Goal: Task Accomplishment & Management: Manage account settings

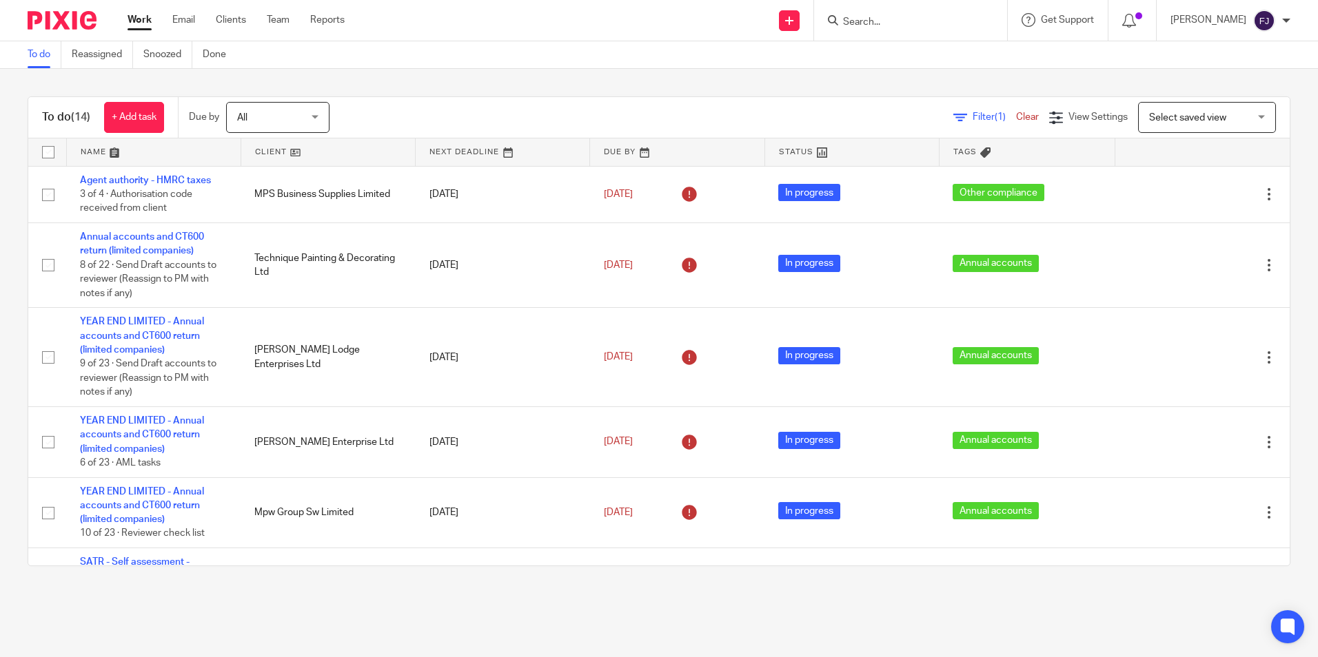
scroll to position [537, 0]
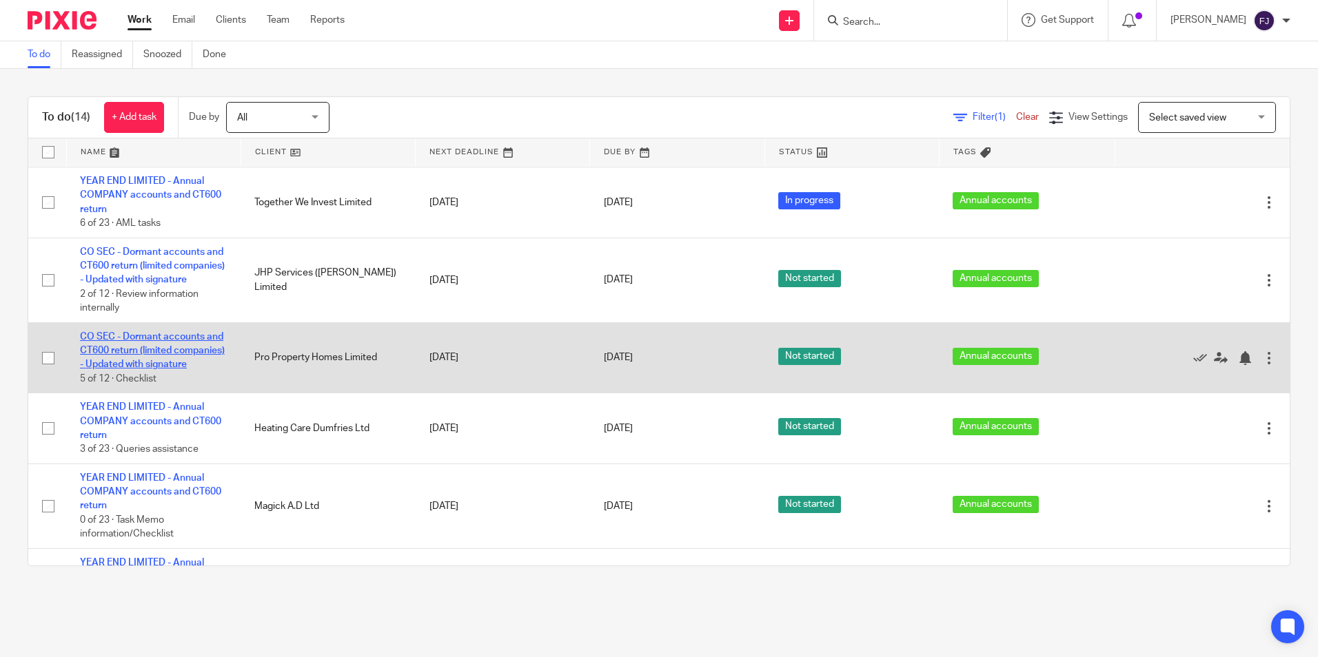
click at [145, 360] on link "CO SEC - Dormant accounts and CT600 return (limited companies) - Updated with s…" at bounding box center [152, 351] width 145 height 38
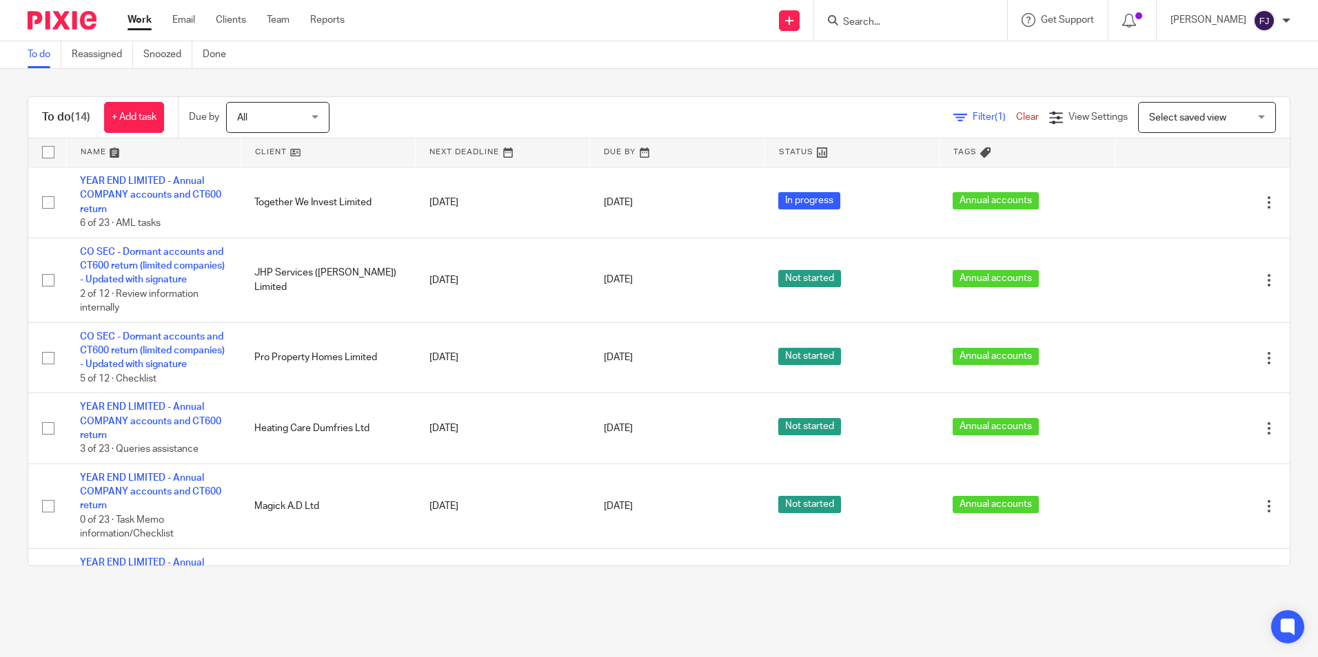
click at [141, 14] on link "Work" at bounding box center [139, 20] width 24 height 14
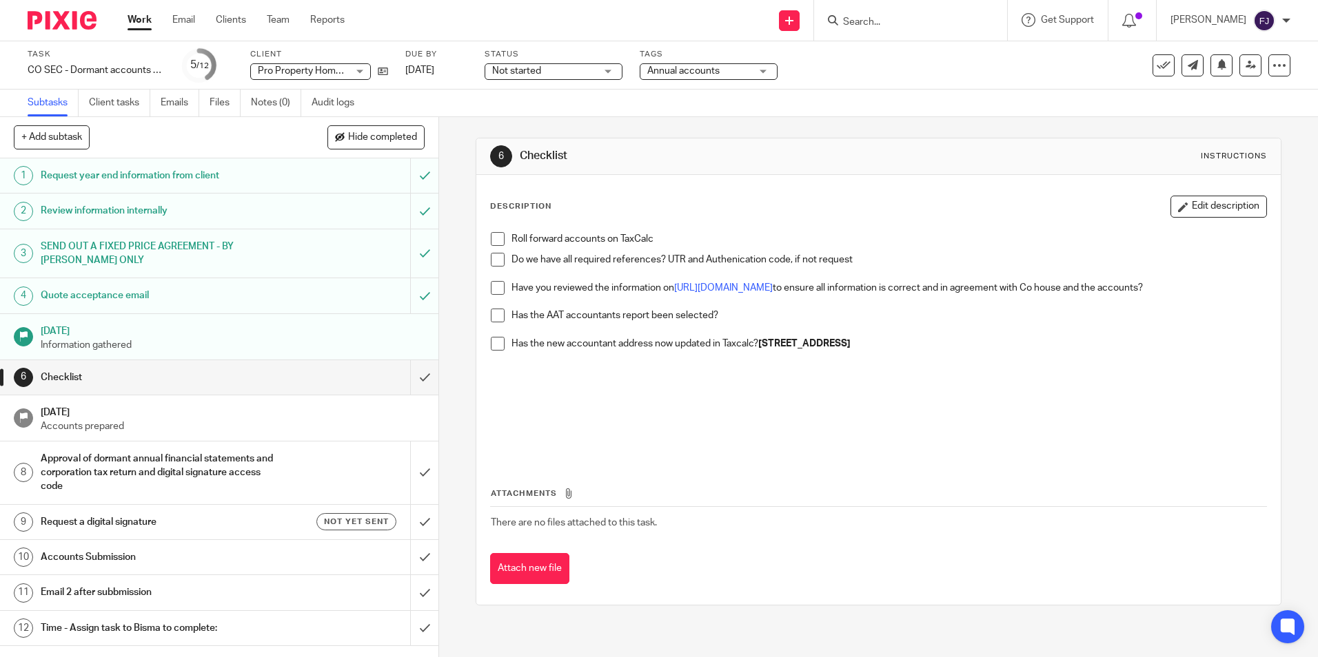
click at [498, 236] on span at bounding box center [498, 239] width 14 height 14
click at [493, 255] on span at bounding box center [498, 260] width 14 height 14
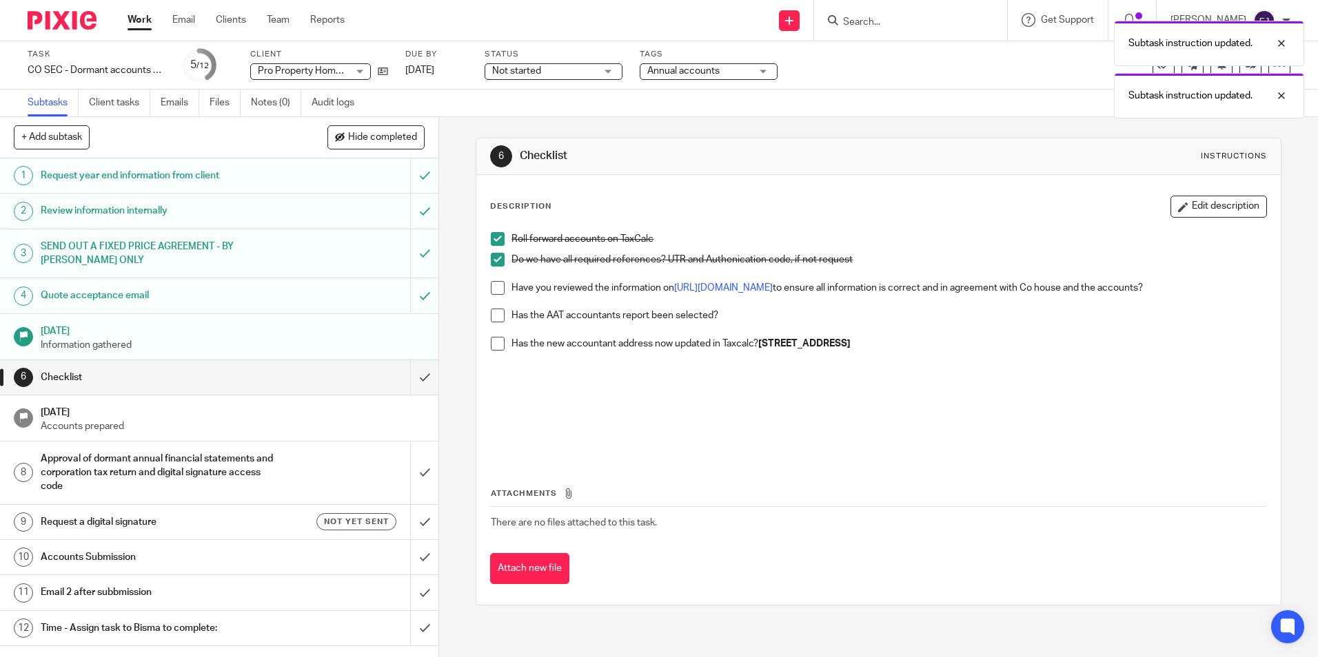
click at [498, 286] on span at bounding box center [498, 288] width 14 height 14
click at [493, 314] on span at bounding box center [498, 316] width 14 height 14
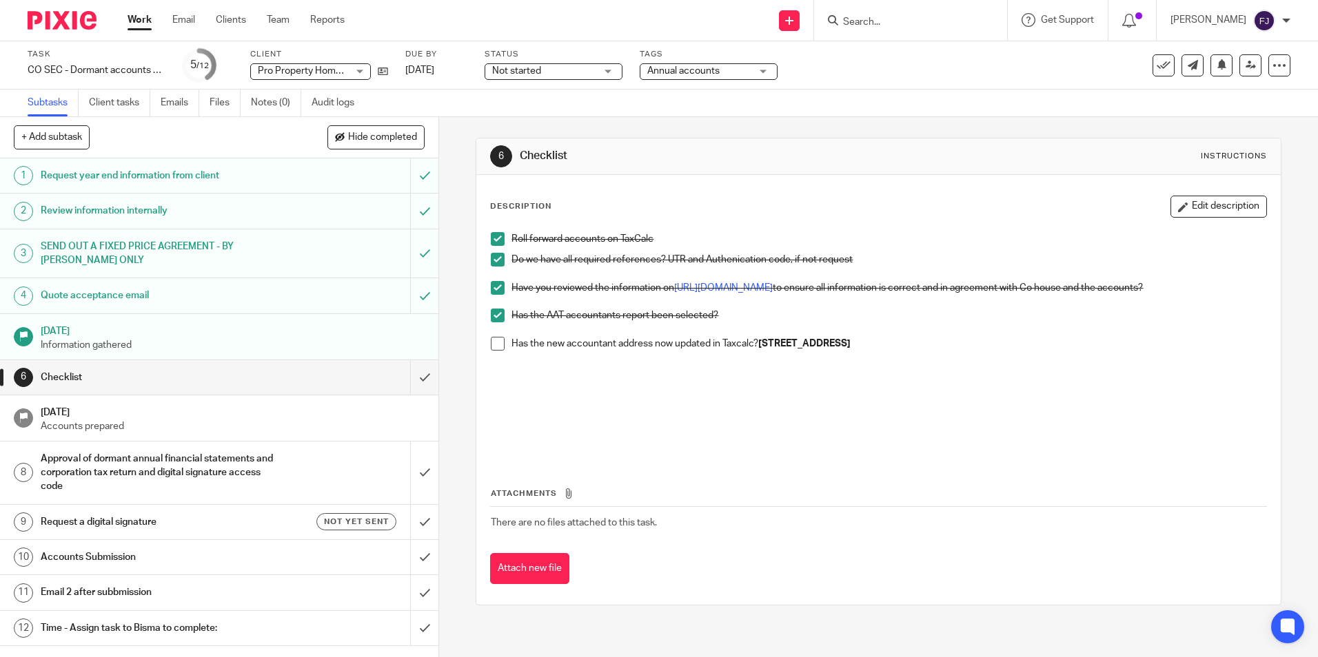
drag, startPoint x: 759, startPoint y: 343, endPoint x: 943, endPoint y: 340, distance: 183.3
click at [943, 340] on p "Has the new accountant address now updated in Taxcalc? 87 Heeley Bank Road, She…" at bounding box center [888, 344] width 754 height 14
drag, startPoint x: 943, startPoint y: 340, endPoint x: 852, endPoint y: 390, distance: 103.3
click at [852, 390] on p at bounding box center [888, 385] width 754 height 14
click at [496, 345] on span at bounding box center [498, 344] width 14 height 14
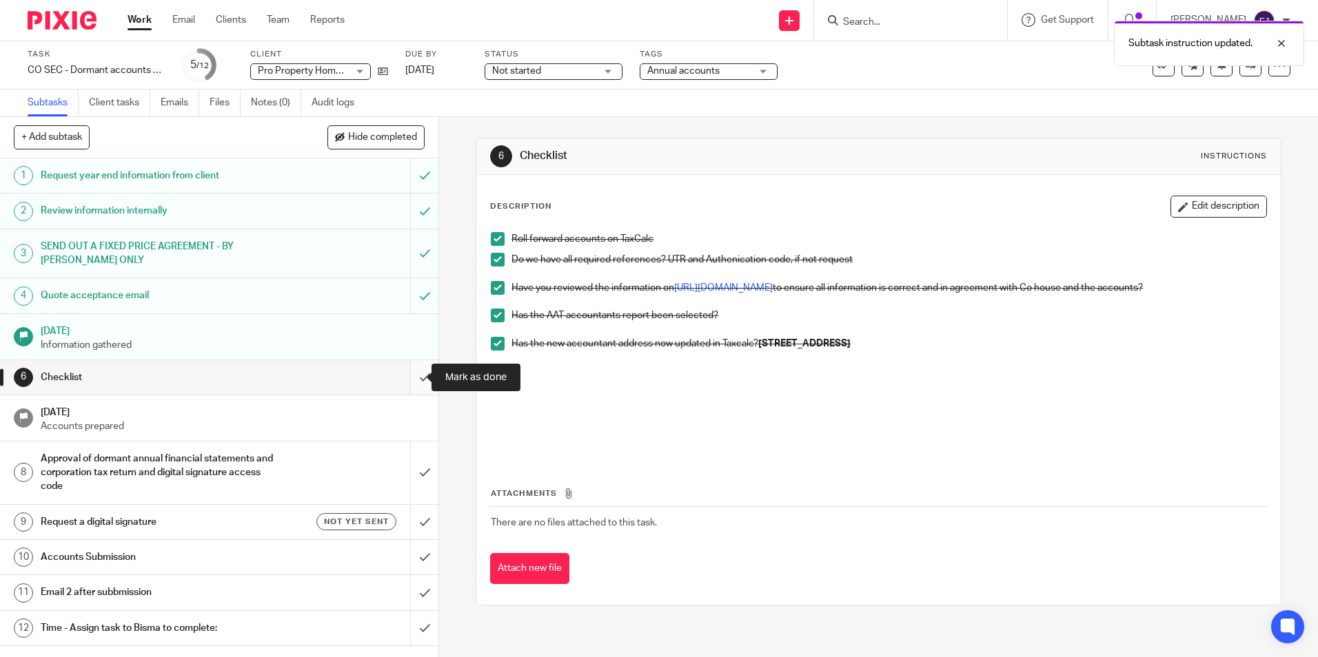
click at [408, 381] on input "submit" at bounding box center [219, 377] width 438 height 34
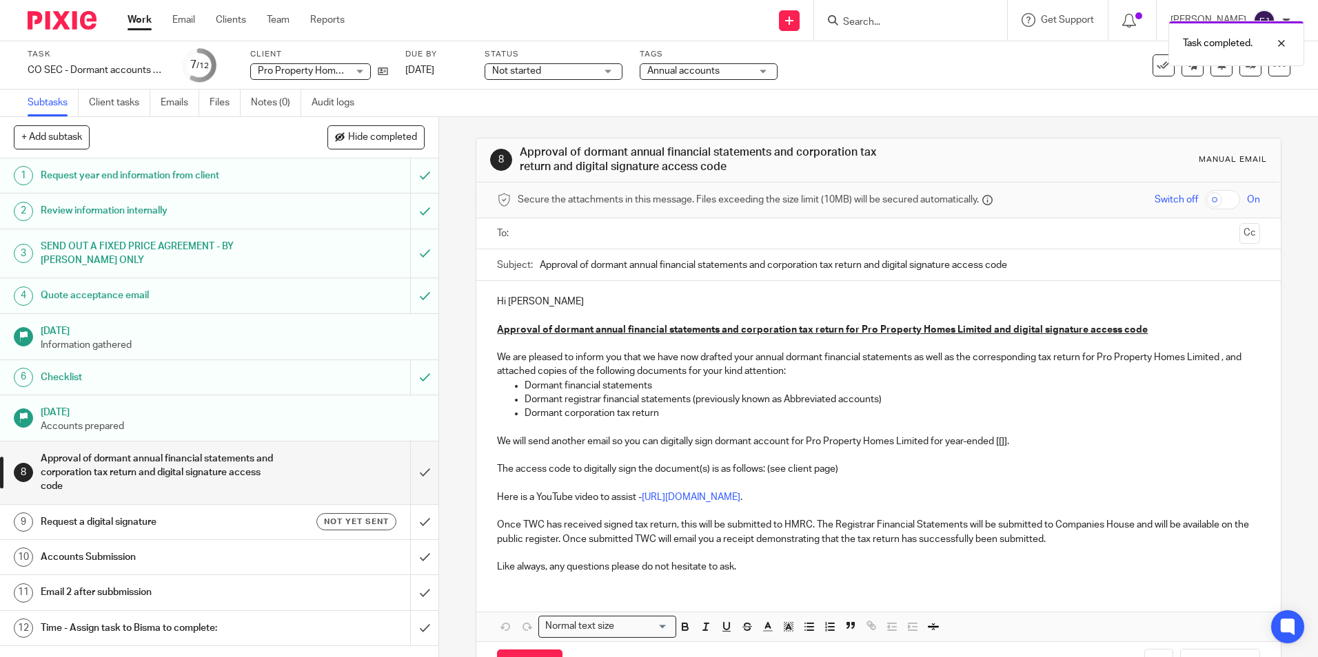
click at [73, 410] on h1 "[DATE]" at bounding box center [233, 410] width 385 height 17
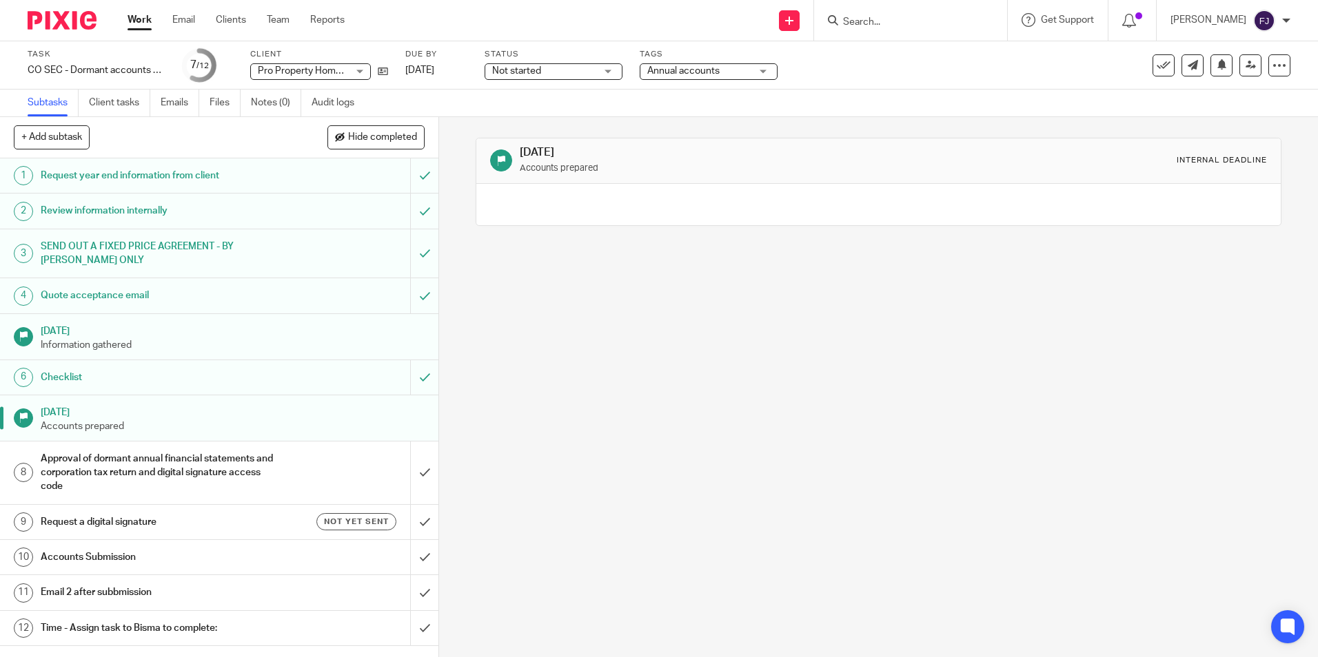
click at [69, 376] on h1 "Checklist" at bounding box center [159, 377] width 237 height 21
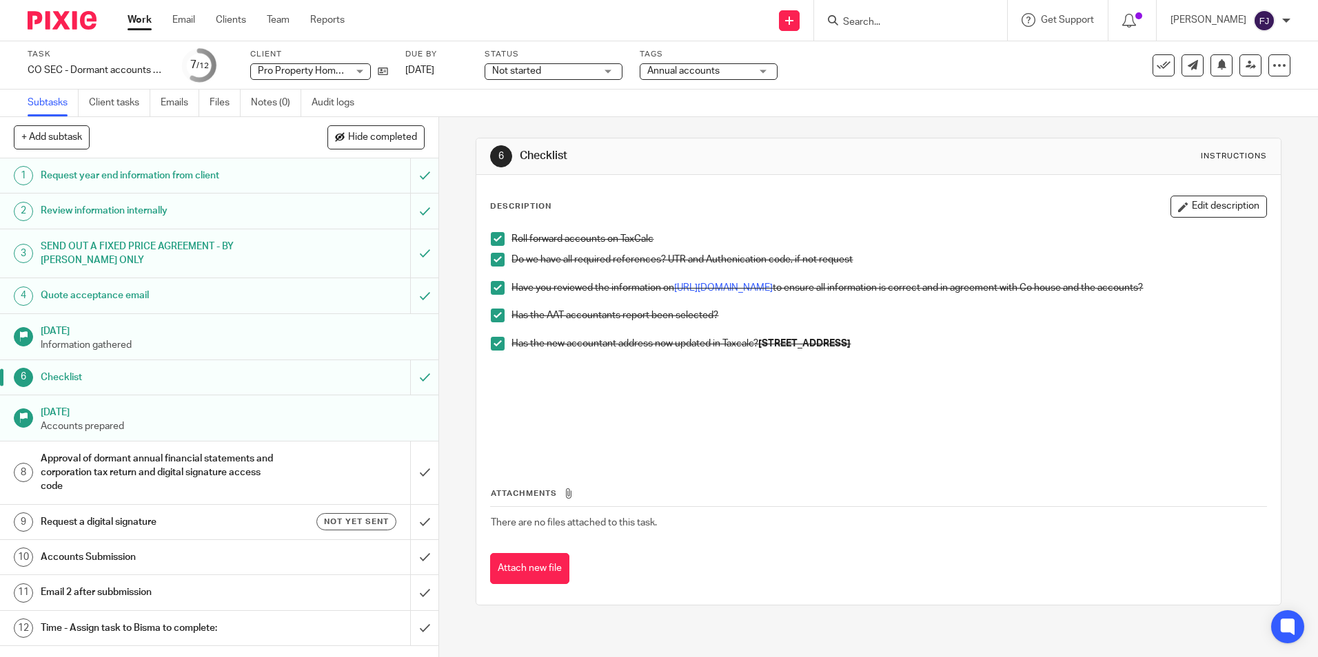
click at [491, 347] on span at bounding box center [498, 344] width 14 height 14
click at [496, 345] on span at bounding box center [498, 344] width 14 height 14
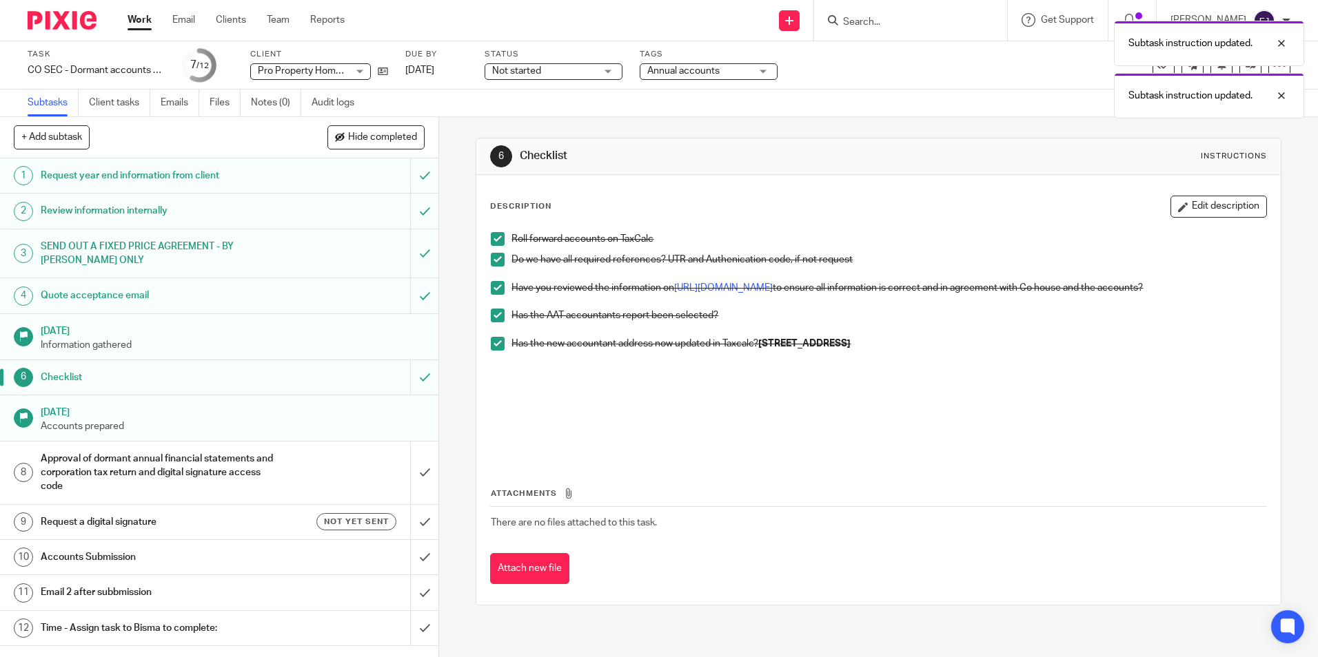
click at [116, 460] on h1 "Approval of dormant annual financial statements and corporation tax return and …" at bounding box center [159, 473] width 237 height 49
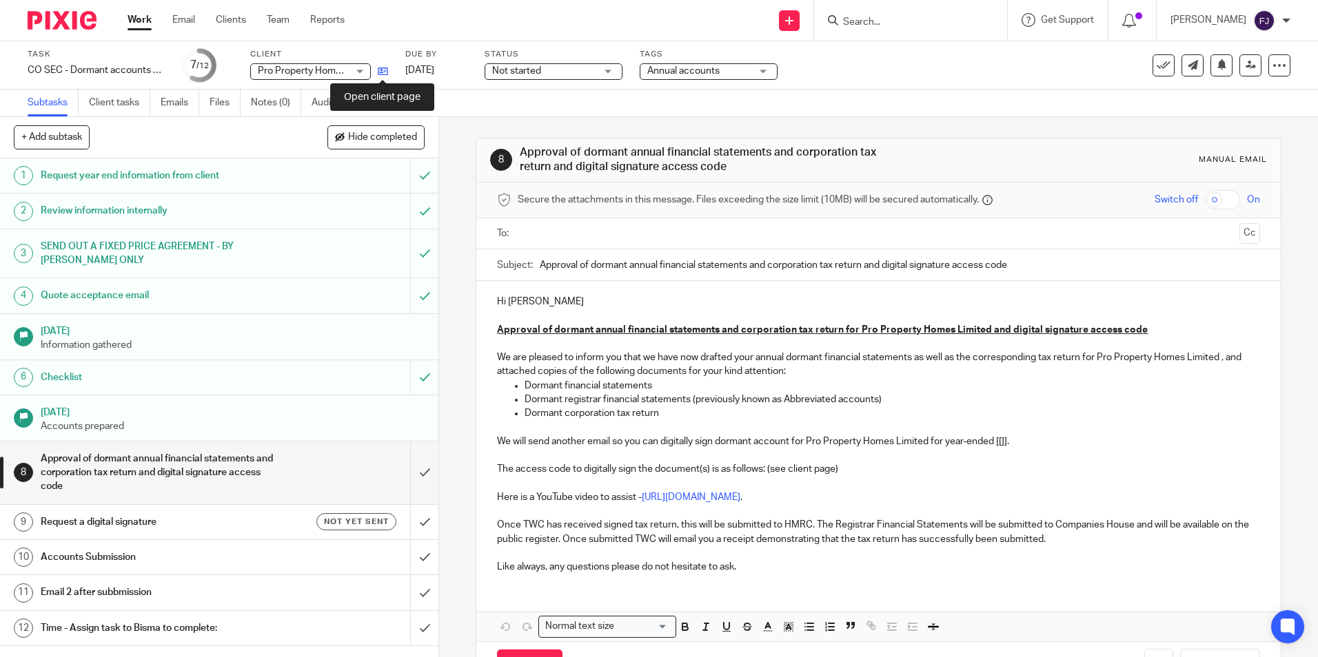
click at [384, 72] on icon at bounding box center [383, 71] width 10 height 10
click at [527, 69] on span "Not started" at bounding box center [516, 71] width 49 height 10
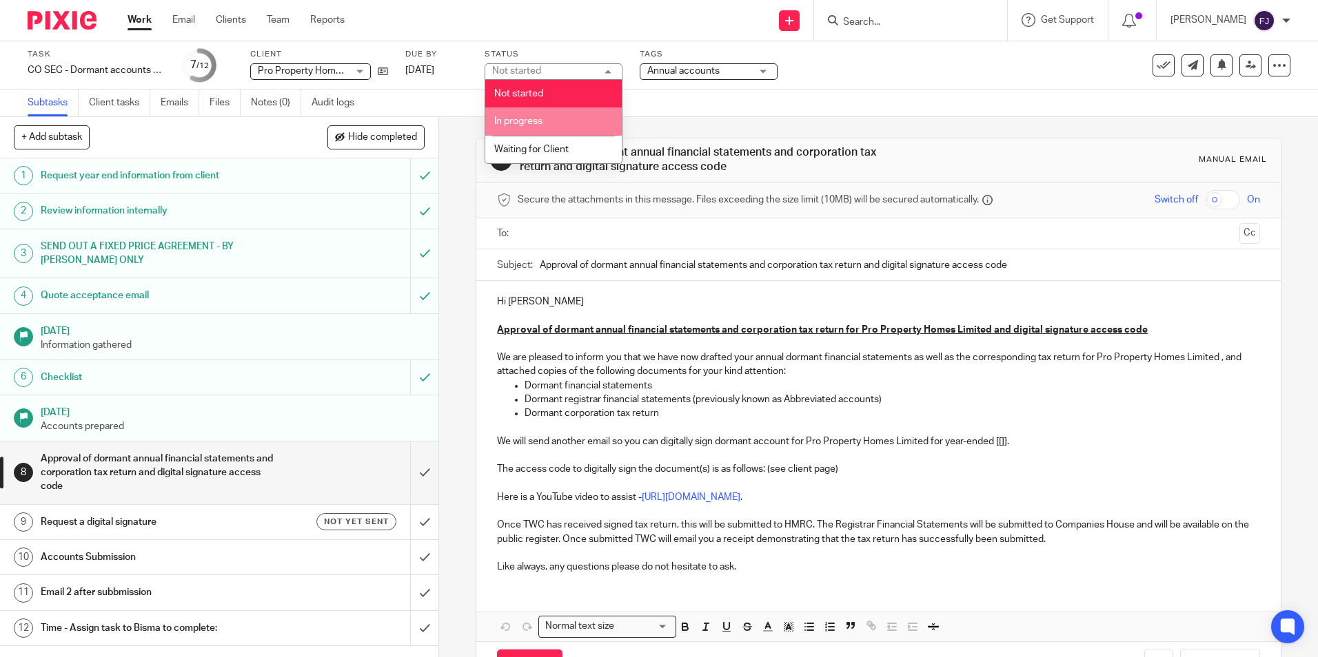
click at [540, 119] on span "In progress" at bounding box center [518, 121] width 48 height 10
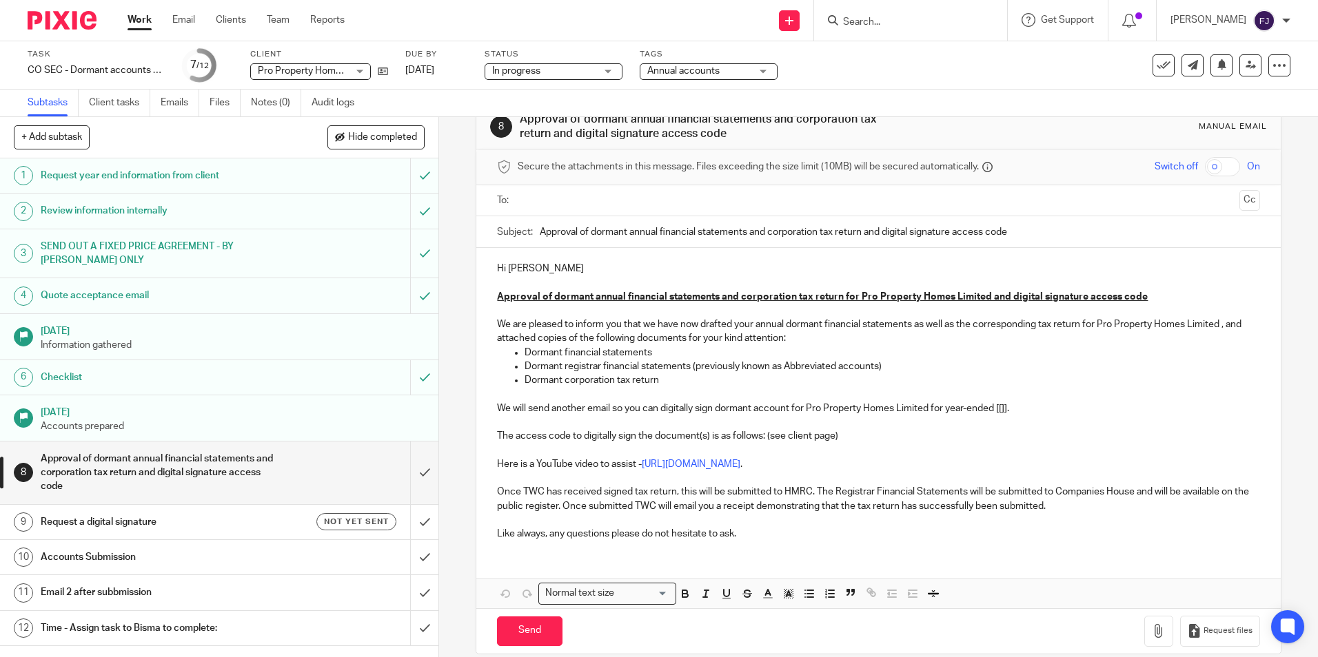
scroll to position [51, 0]
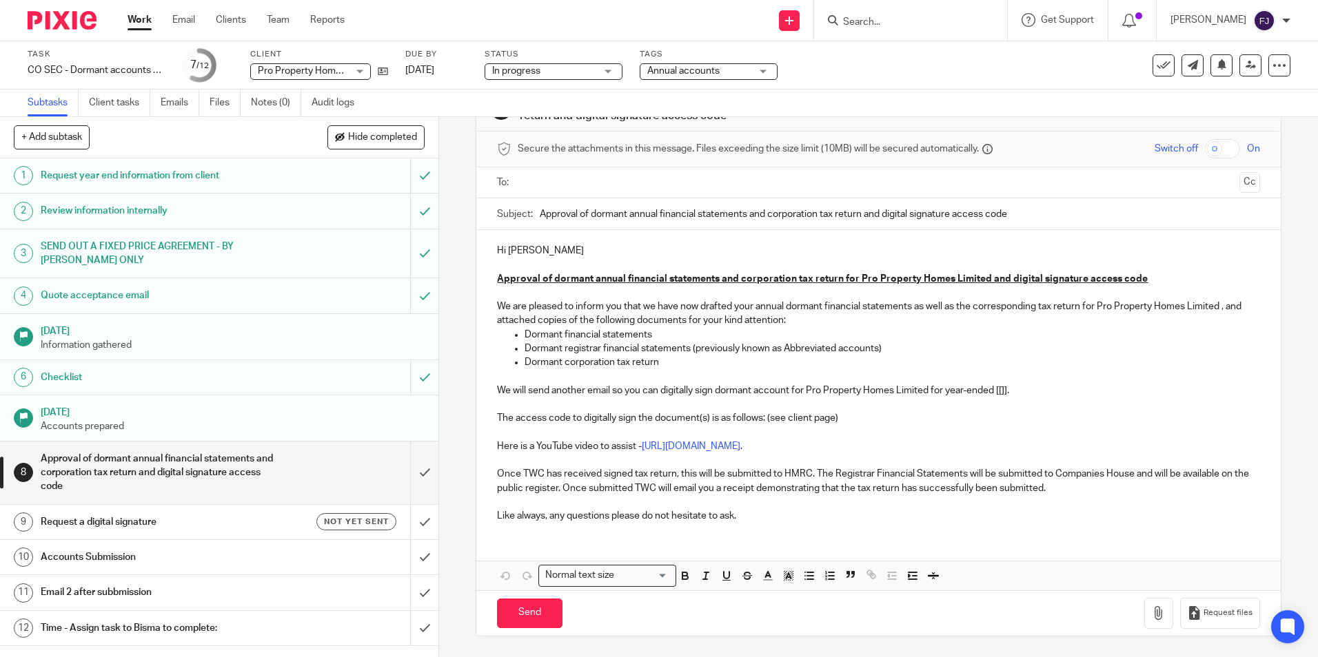
click at [844, 420] on p "The access code to digitally sign the document(s) is as follows: (see client pa…" at bounding box center [878, 418] width 762 height 14
drag, startPoint x: 870, startPoint y: 412, endPoint x: 765, endPoint y: 419, distance: 105.7
click at [765, 419] on p "The access code to digitally sign the document(s) is as follows: (see client pa…" at bounding box center [878, 418] width 762 height 14
click at [784, 615] on button "Save draft" at bounding box center [784, 614] width 87 height 30
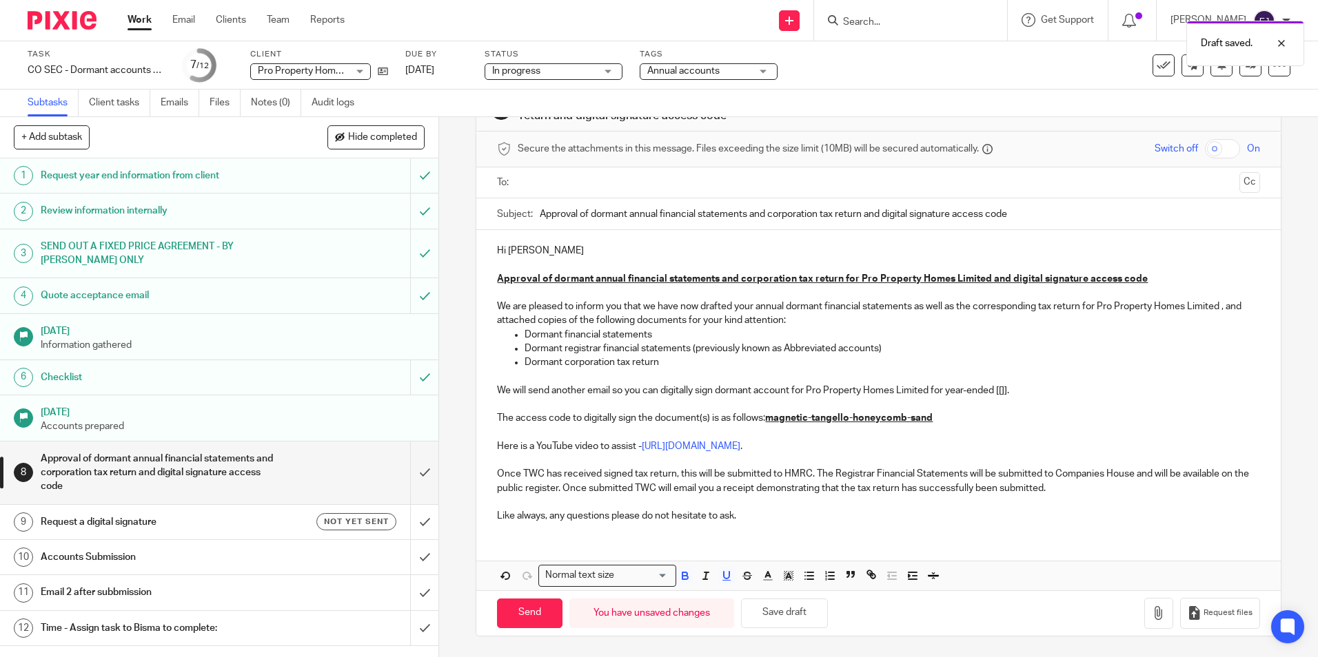
click at [744, 519] on p "Like always, any questions please do not hesitate to ask." at bounding box center [878, 516] width 762 height 14
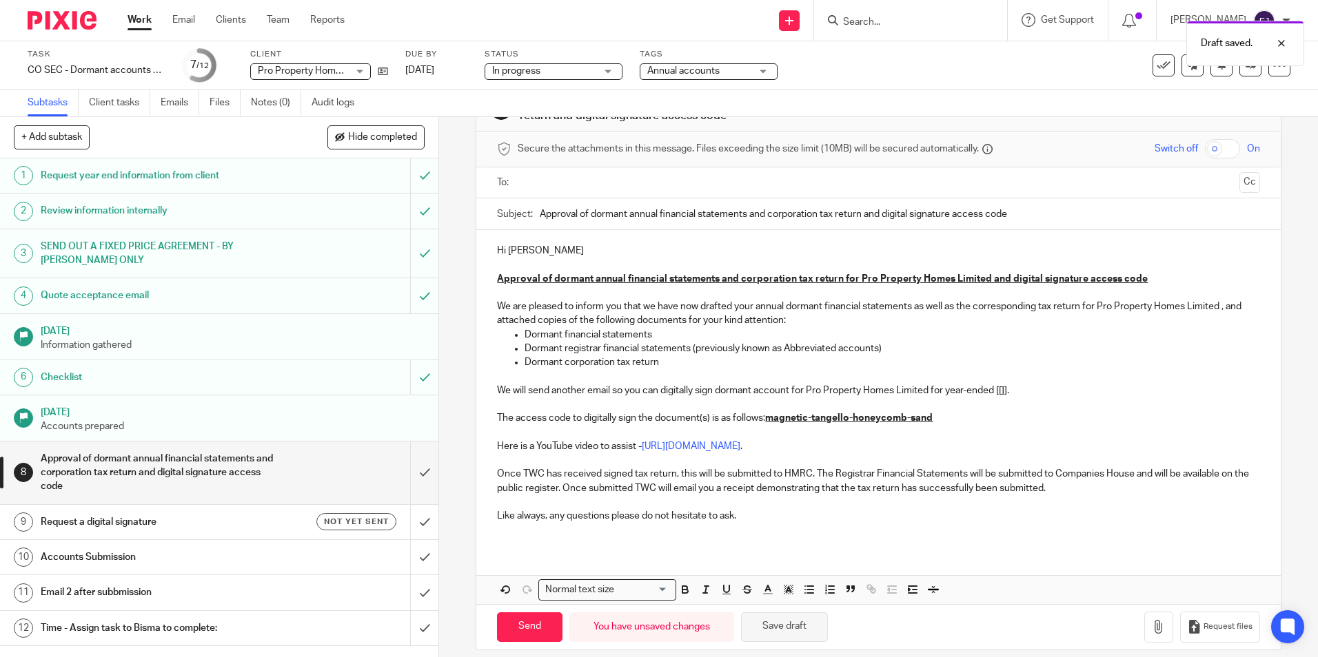
click at [771, 627] on button "Save draft" at bounding box center [784, 628] width 87 height 30
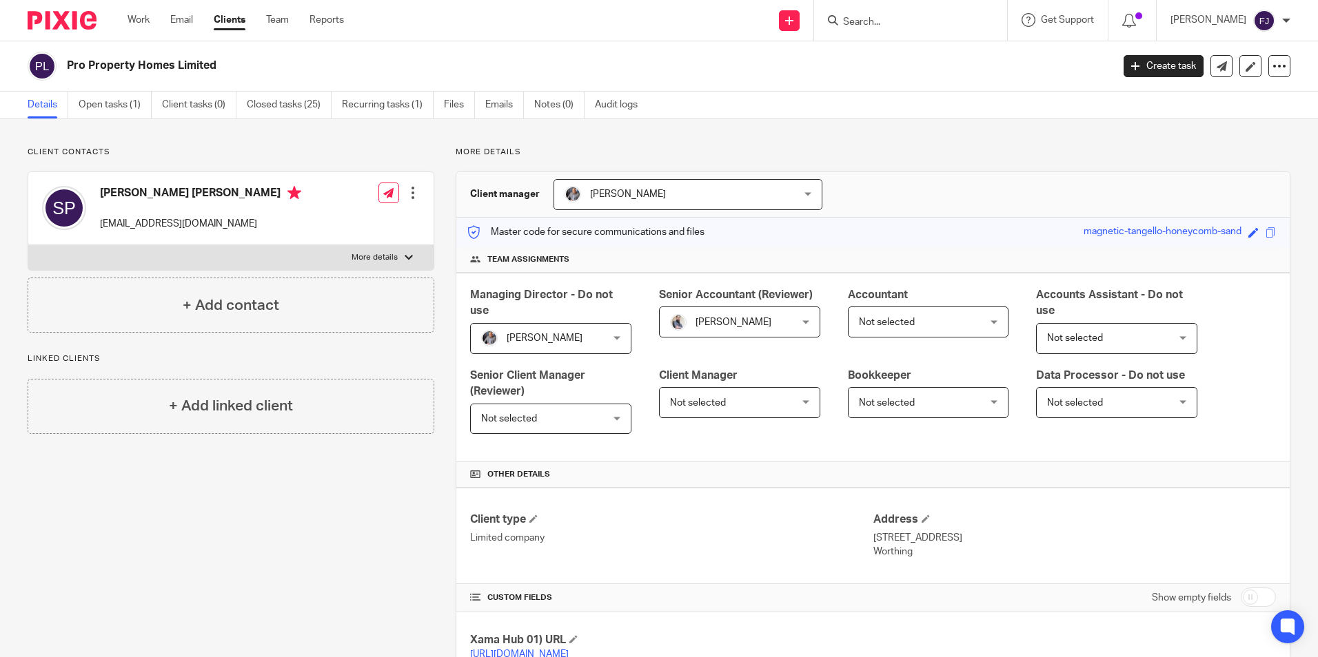
click at [883, 328] on span "Not selected" at bounding box center [918, 321] width 119 height 29
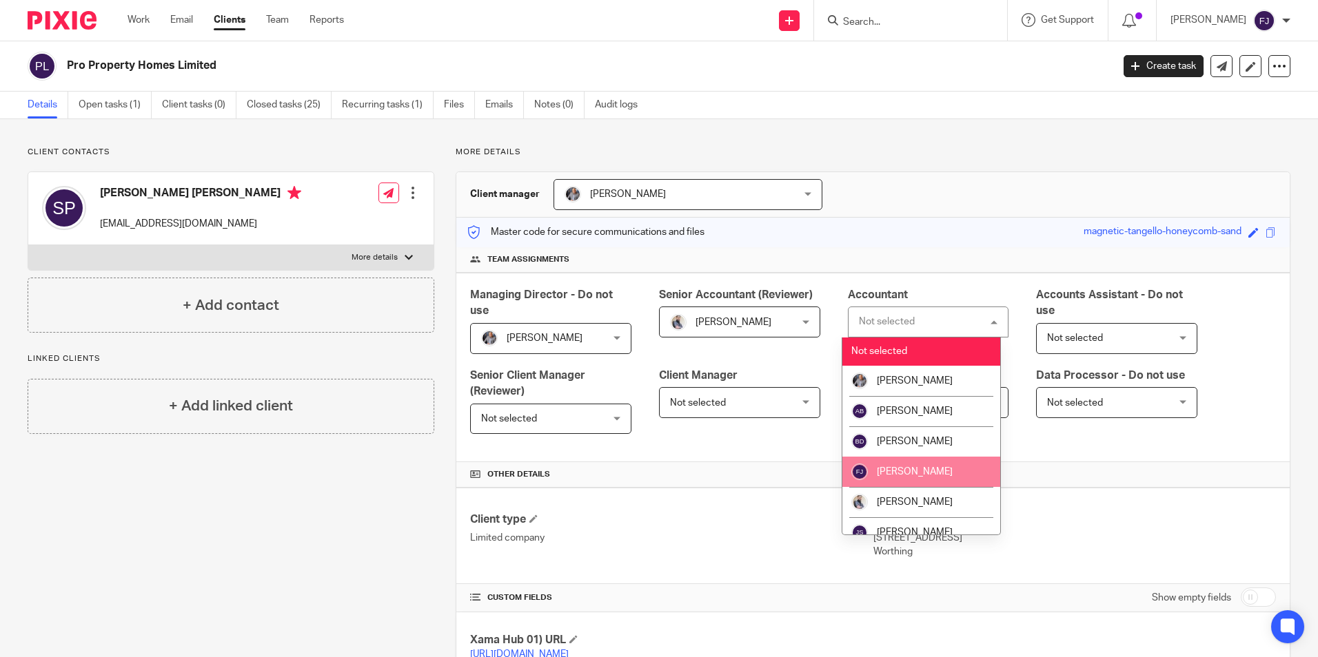
click at [903, 474] on span "[PERSON_NAME]" at bounding box center [915, 472] width 76 height 10
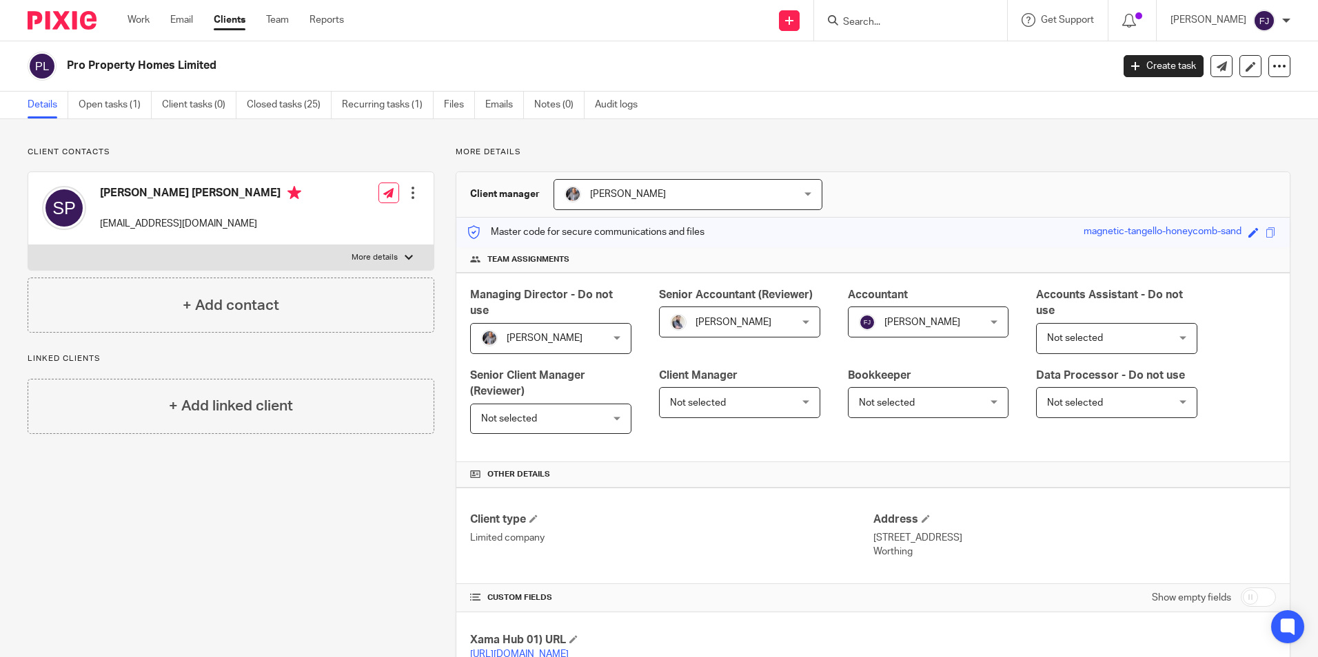
click at [676, 187] on span "[PERSON_NAME]" at bounding box center [666, 194] width 205 height 29
click at [722, 132] on div "Client contacts [PERSON_NAME] [PERSON_NAME] [EMAIL_ADDRESS][DOMAIN_NAME] Edit c…" at bounding box center [659, 644] width 1318 height 1050
click at [1265, 231] on span at bounding box center [1270, 232] width 10 height 10
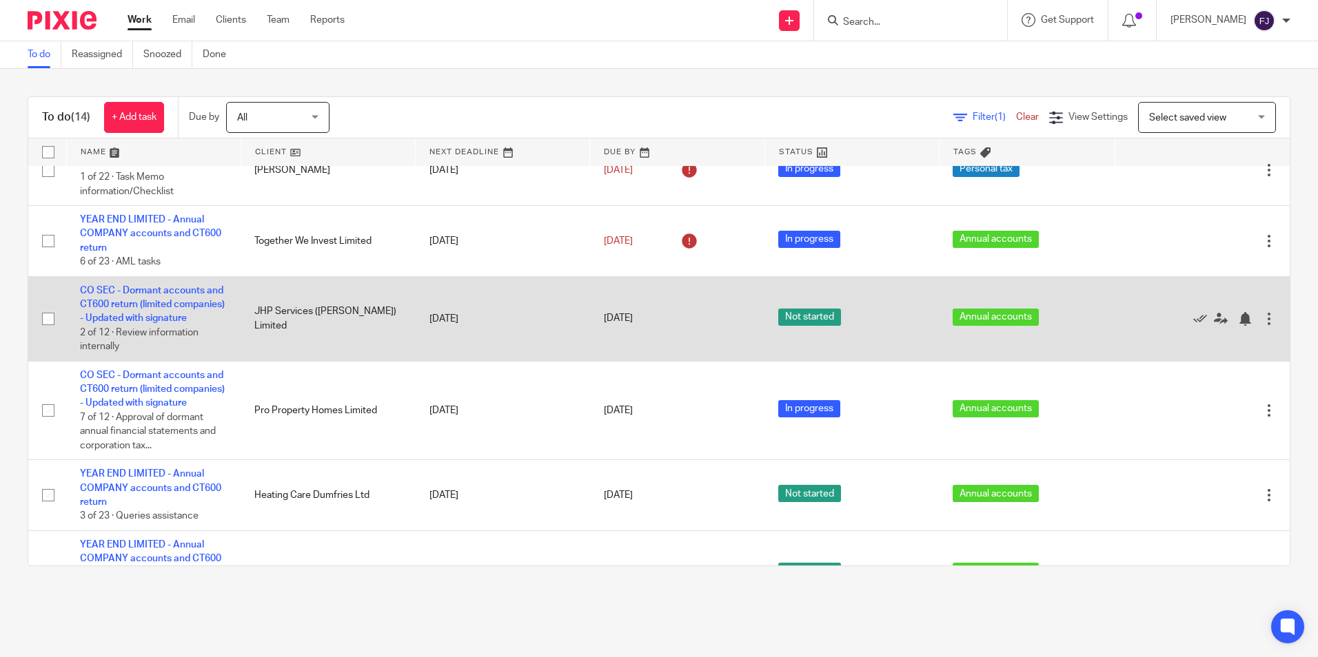
scroll to position [620, 0]
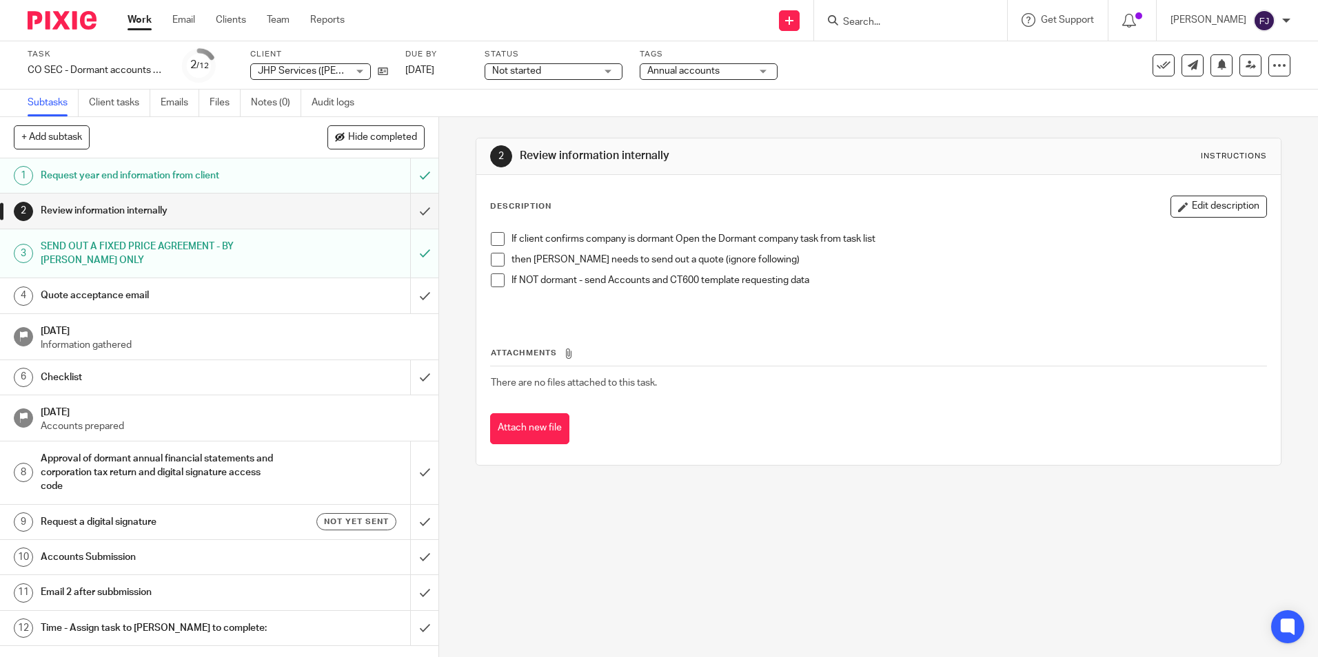
click at [491, 243] on span at bounding box center [498, 239] width 14 height 14
click at [494, 257] on span at bounding box center [498, 260] width 14 height 14
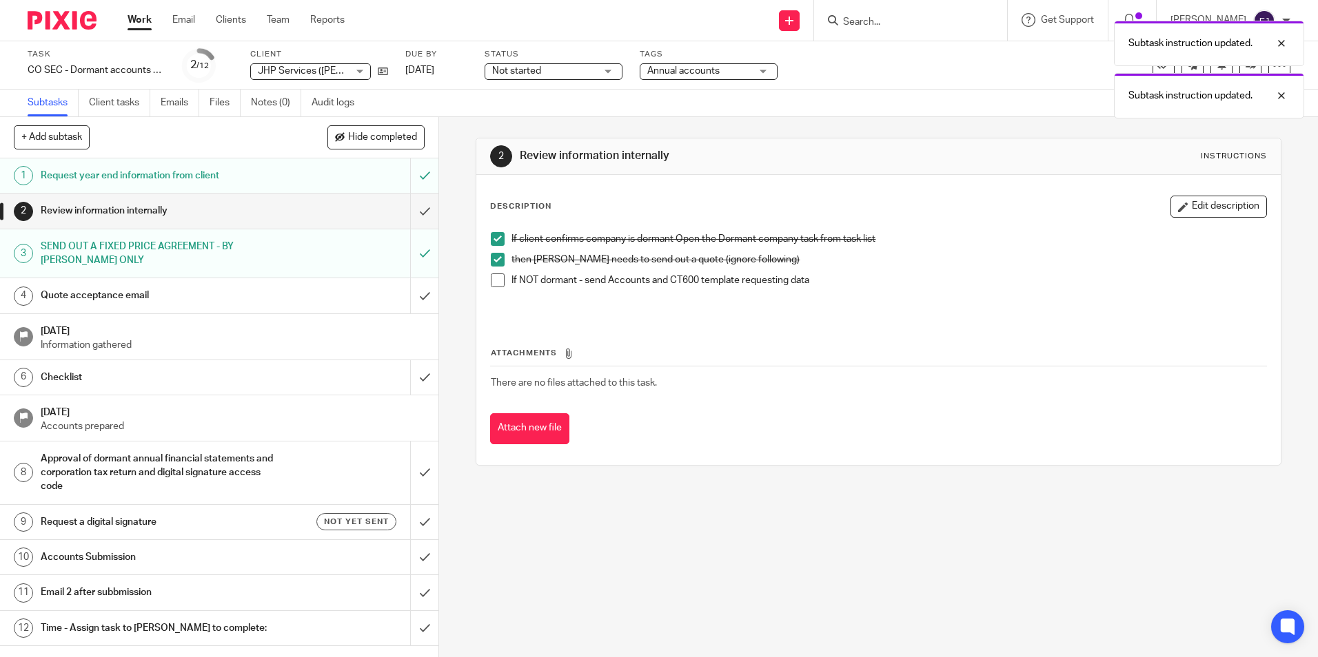
click at [491, 280] on span at bounding box center [498, 281] width 14 height 14
click at [412, 215] on input "submit" at bounding box center [219, 211] width 438 height 34
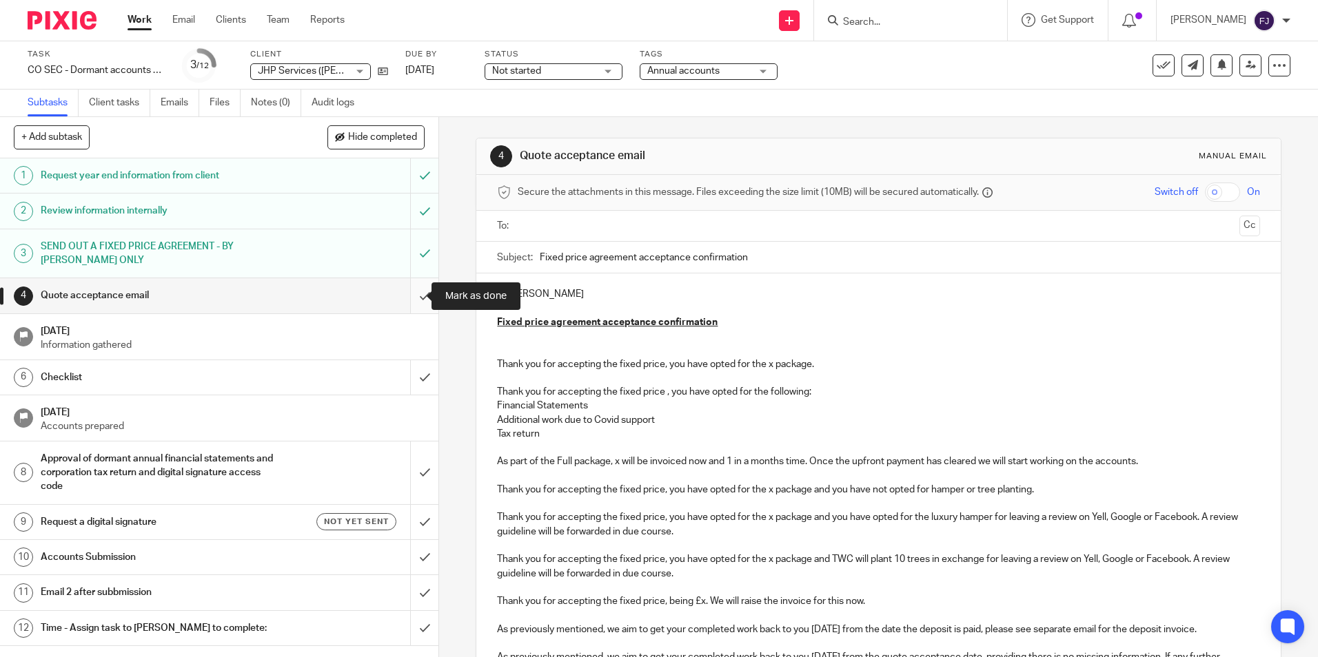
click at [409, 294] on input "submit" at bounding box center [219, 295] width 438 height 34
